Goal: Task Accomplishment & Management: Manage account settings

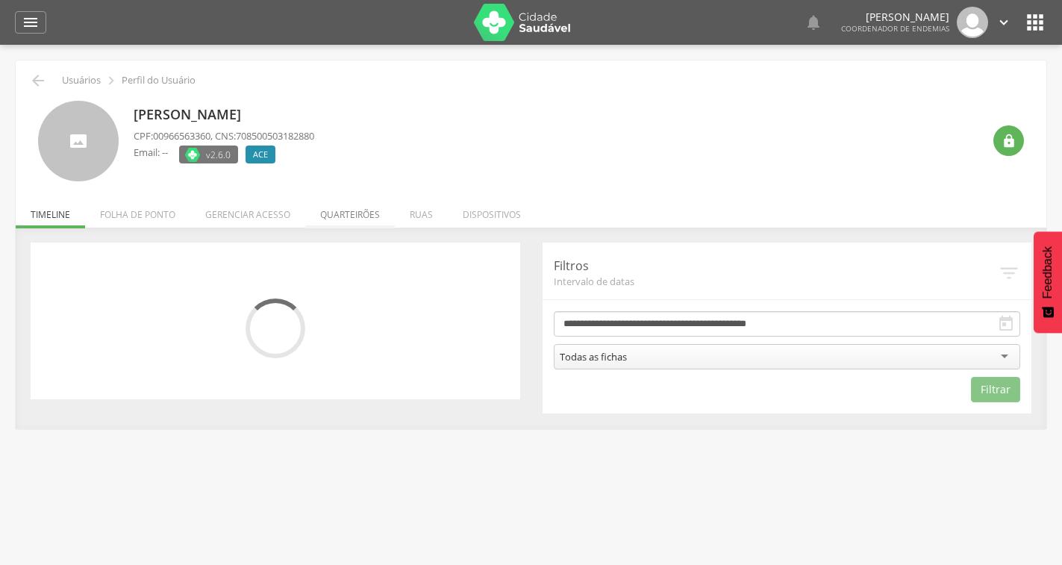
click at [351, 207] on li "Quarteirões" at bounding box center [350, 210] width 90 height 35
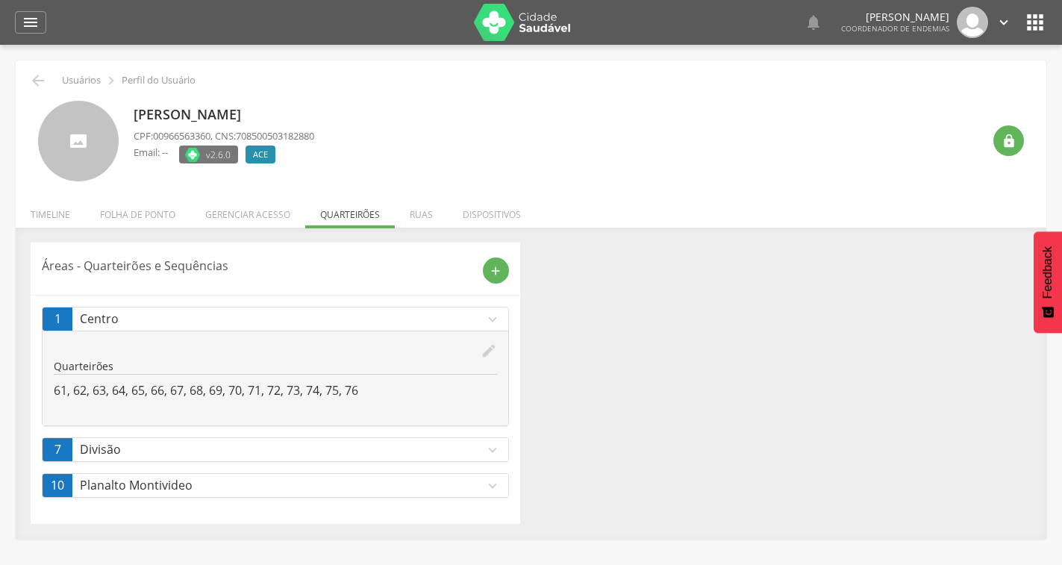
click at [485, 348] on icon "edit" at bounding box center [489, 351] width 16 height 16
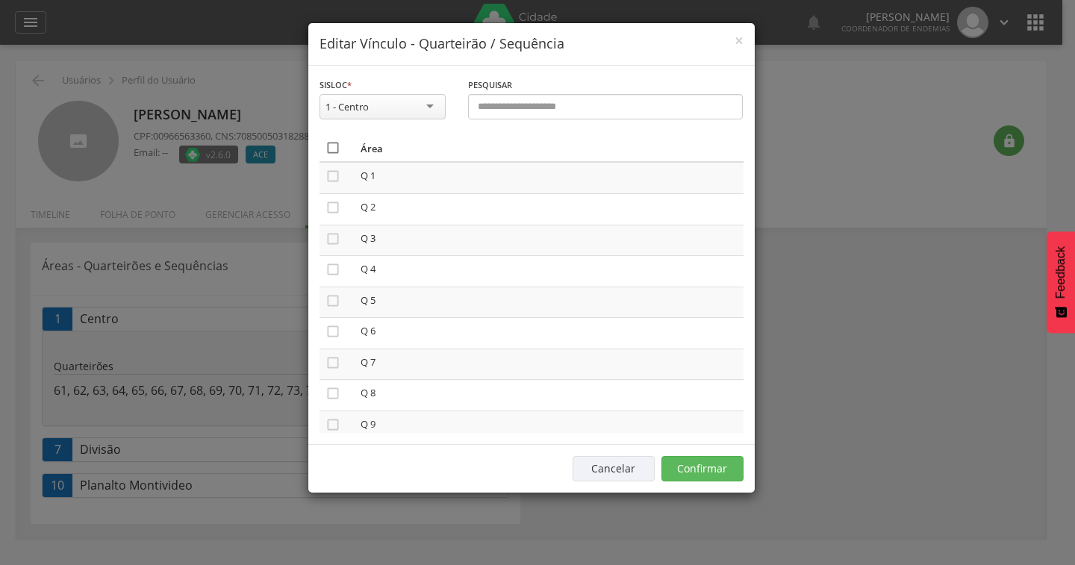
click at [331, 150] on icon "" at bounding box center [332, 147] width 15 height 15
click at [331, 150] on icon "" at bounding box center [332, 147] width 15 height 15
click at [689, 471] on button "Confirmar" at bounding box center [702, 468] width 82 height 25
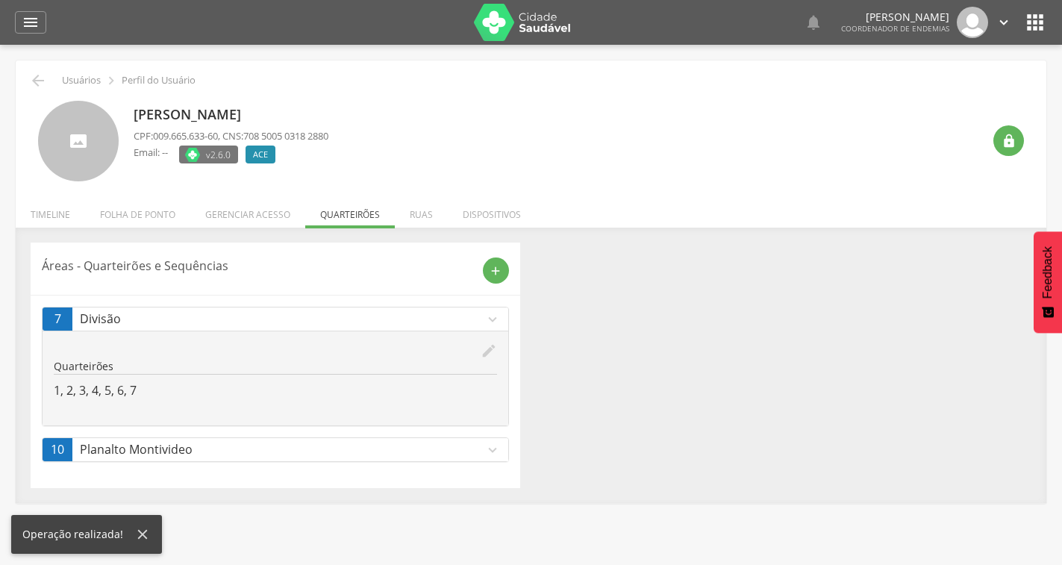
click at [489, 351] on icon "edit" at bounding box center [489, 351] width 16 height 16
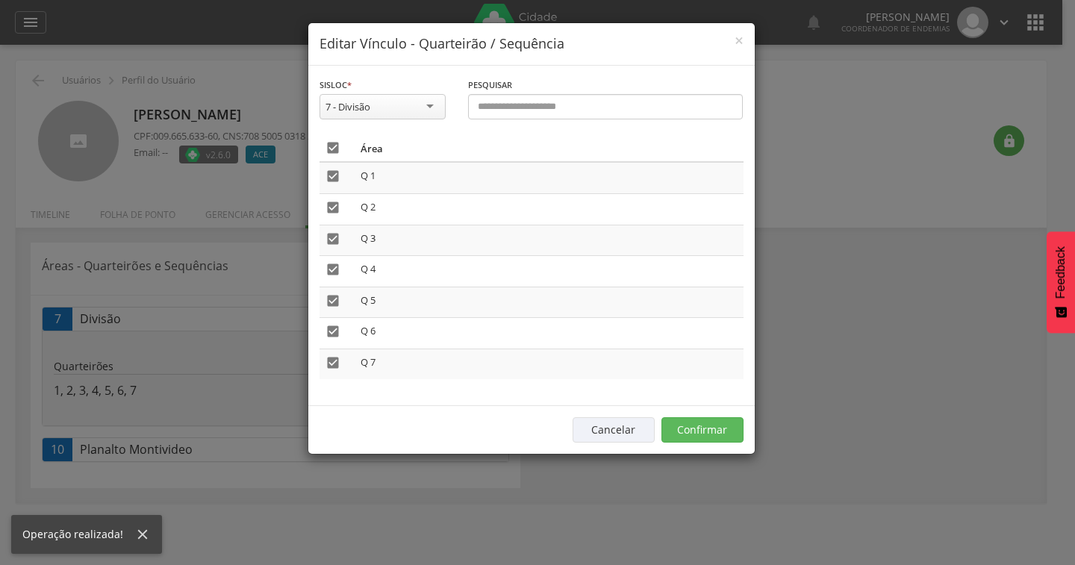
click at [335, 146] on icon "" at bounding box center [332, 147] width 15 height 15
click at [709, 429] on button "Confirmar" at bounding box center [702, 429] width 82 height 25
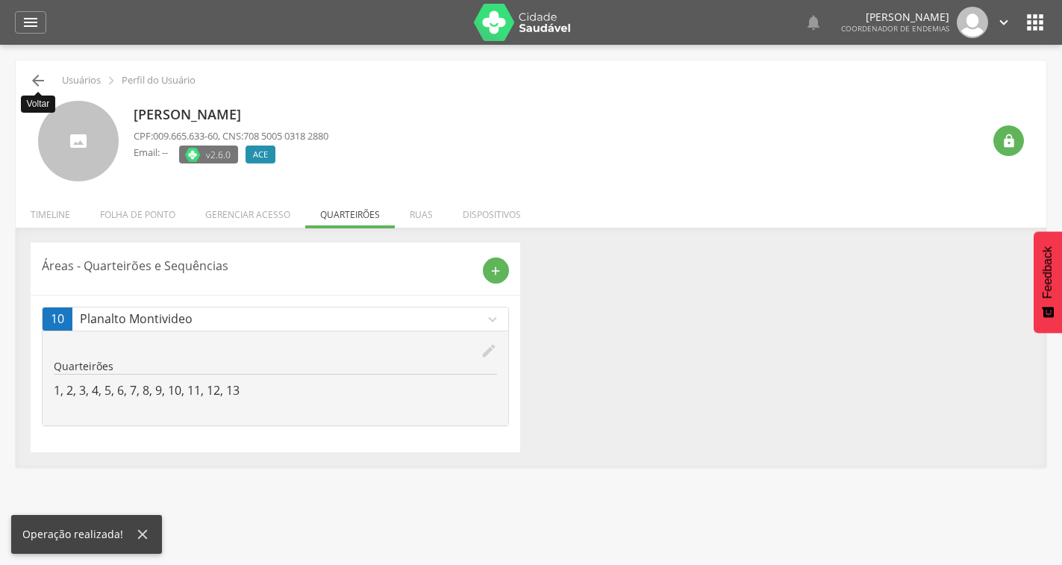
click at [37, 82] on icon "" at bounding box center [38, 81] width 18 height 18
